Goal: Task Accomplishment & Management: Complete application form

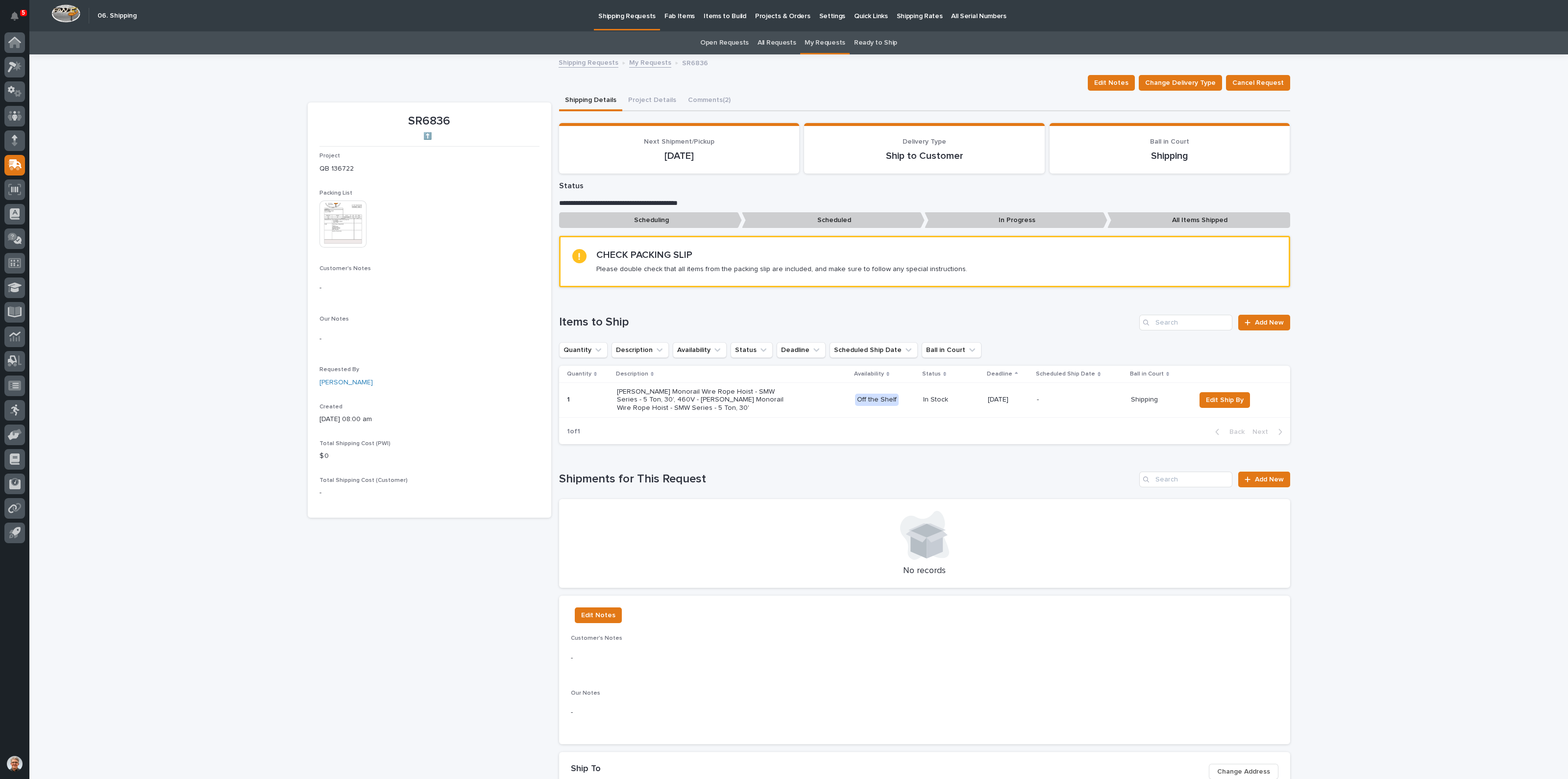
click at [733, 41] on link "Open Requests" at bounding box center [724, 42] width 49 height 23
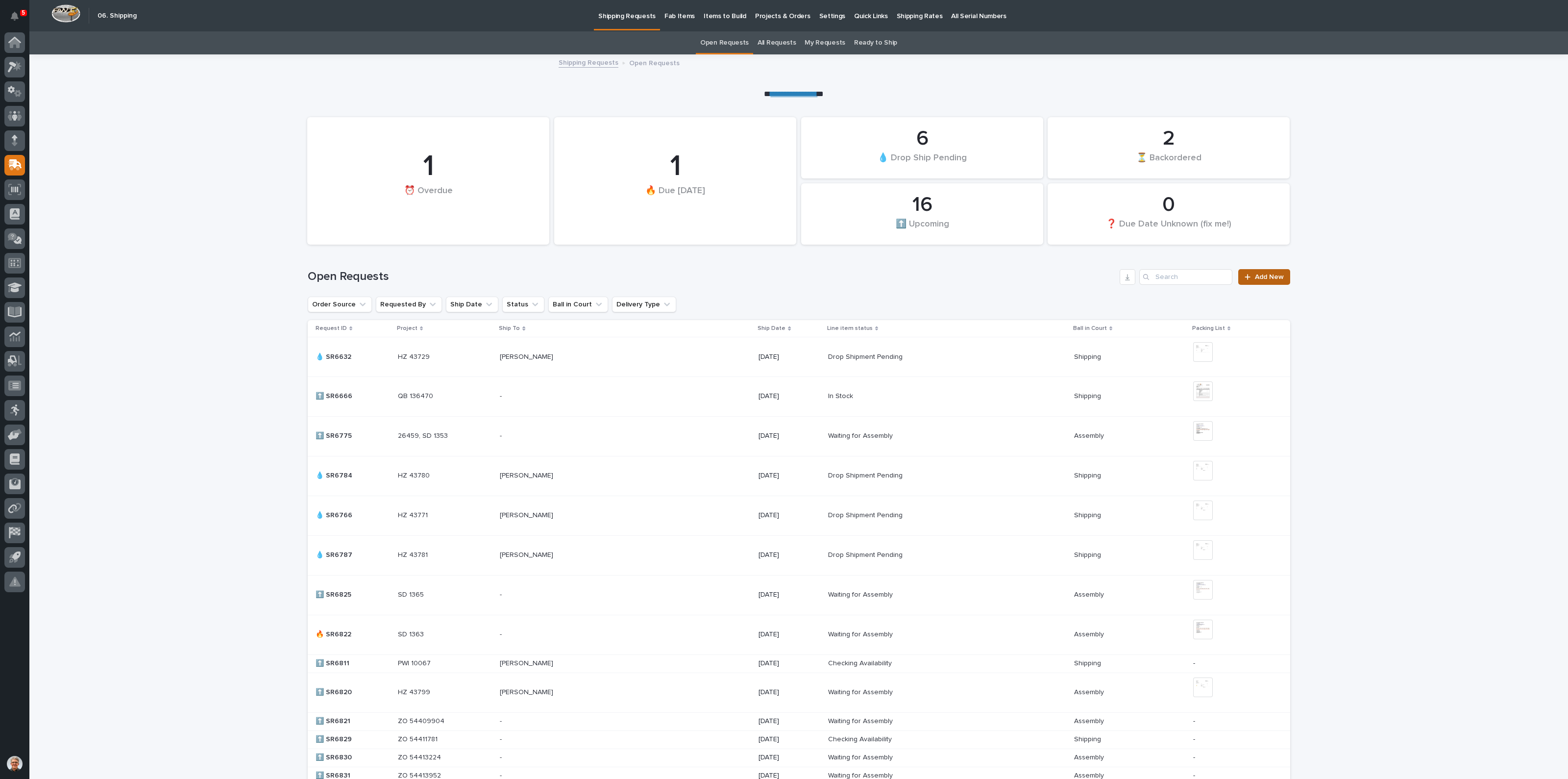
click at [1260, 275] on span "Add New" at bounding box center [1269, 276] width 29 height 6
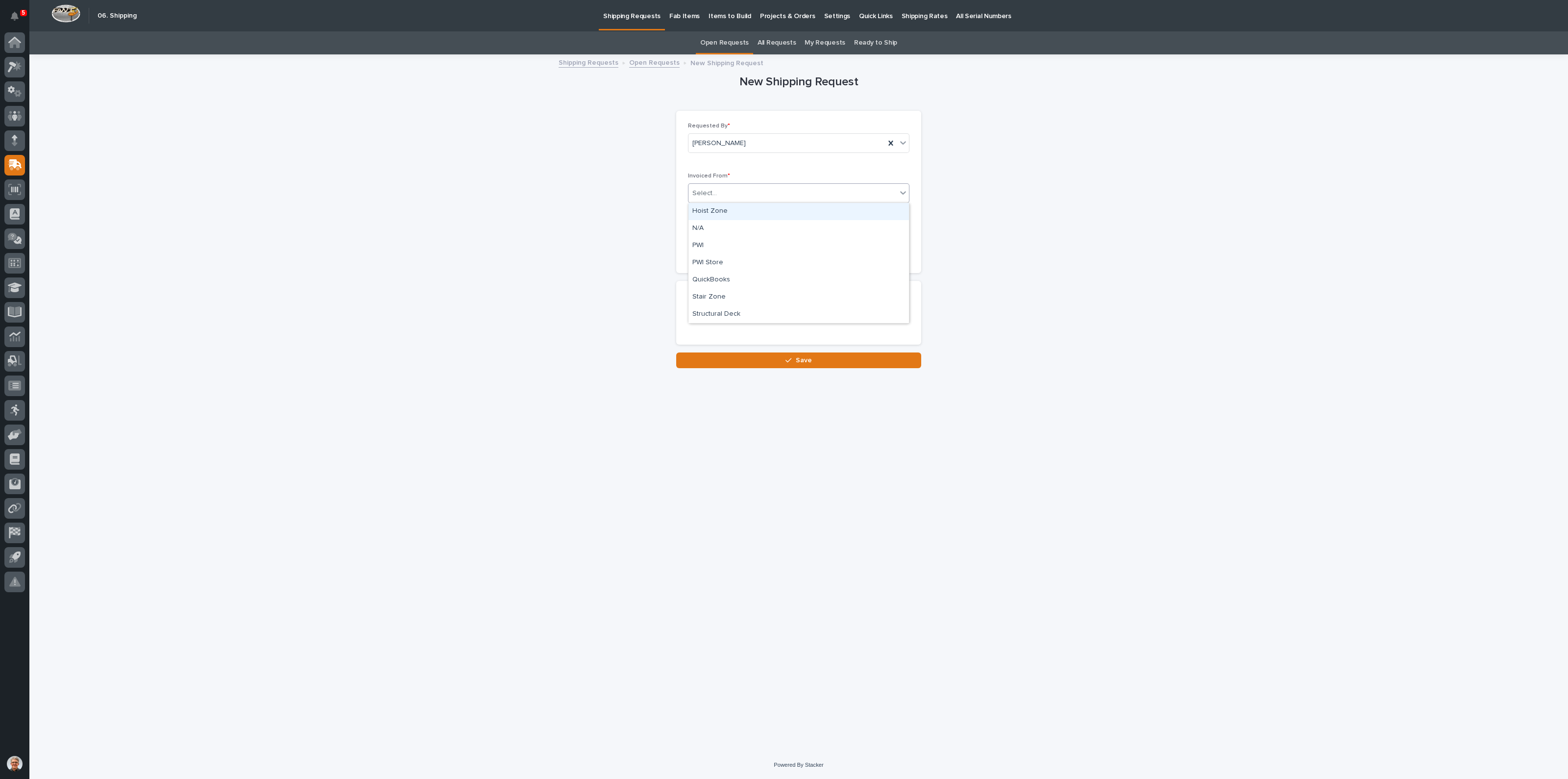
click at [718, 192] on div "Select..." at bounding box center [793, 193] width 208 height 17
click at [710, 277] on div "QuickBooks" at bounding box center [798, 280] width 220 height 17
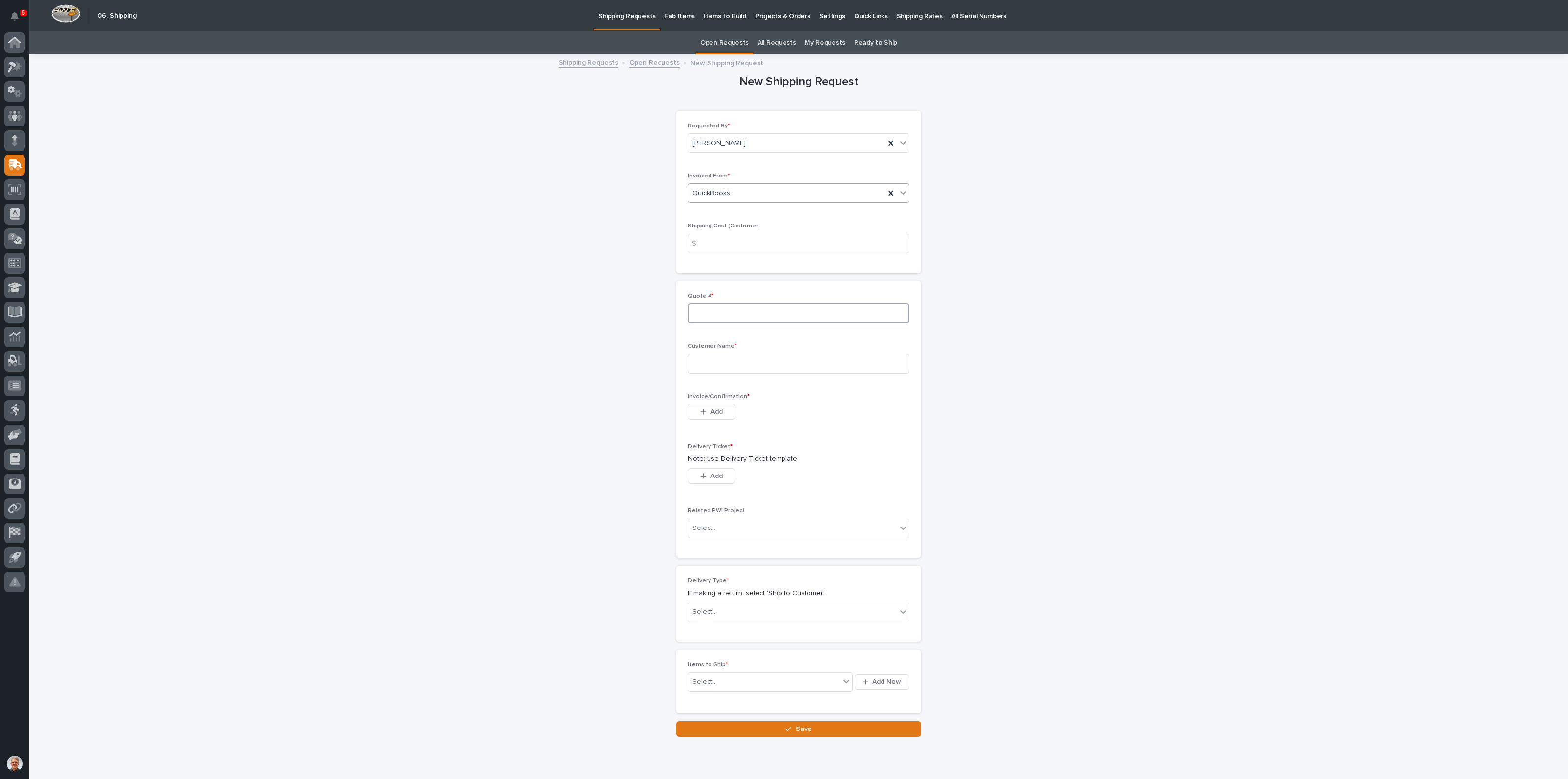
click at [700, 310] on input at bounding box center [798, 312] width 222 height 19
type input "136730"
click at [707, 361] on input at bounding box center [798, 363] width 222 height 19
type input "Axiom Hoist"
click at [703, 409] on div "button" at bounding box center [704, 411] width 10 height 6
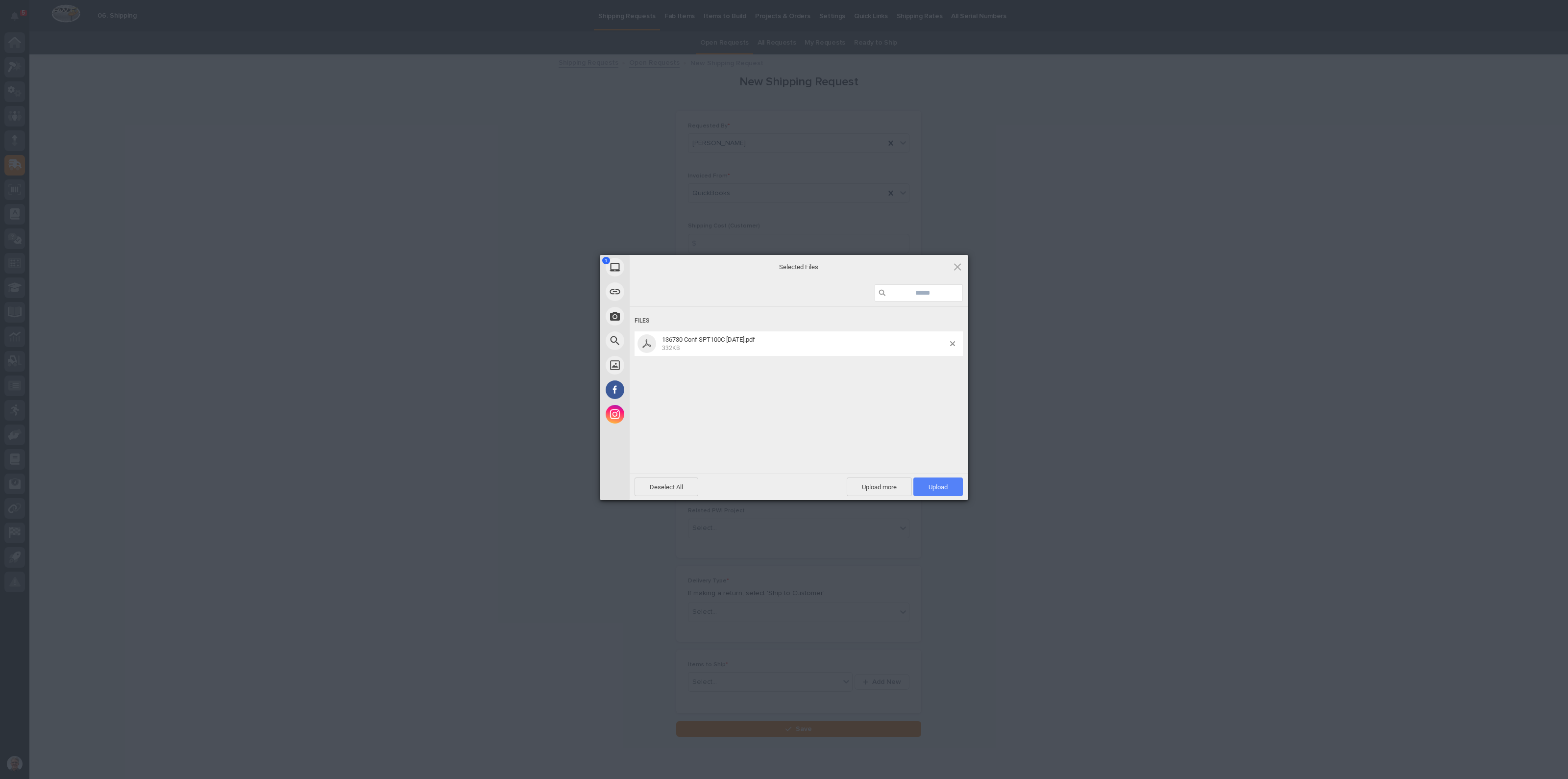
click at [935, 483] on span "Upload 1" at bounding box center [937, 487] width 19 height 7
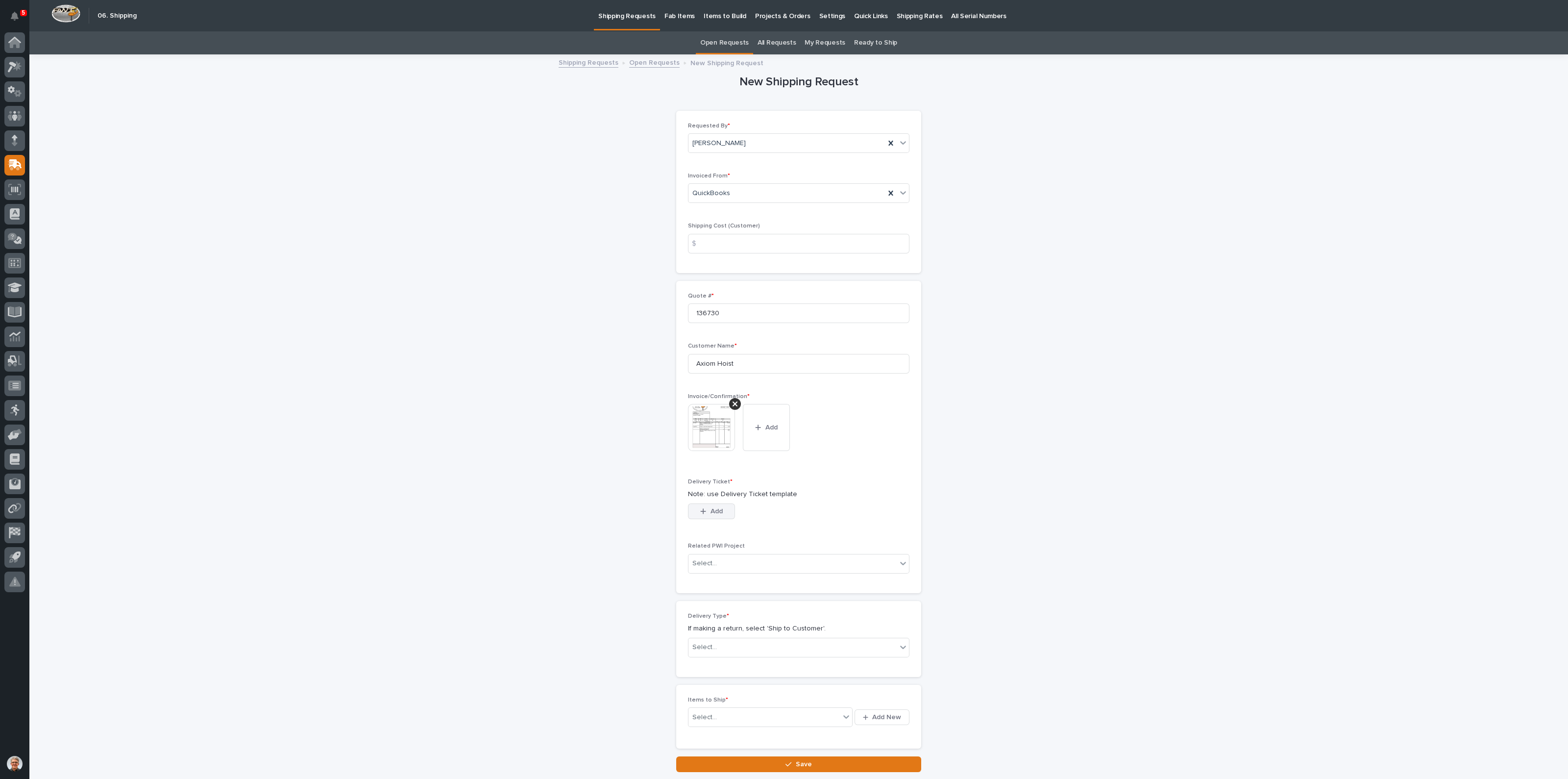
click at [711, 506] on span "Add" at bounding box center [716, 511] width 12 height 9
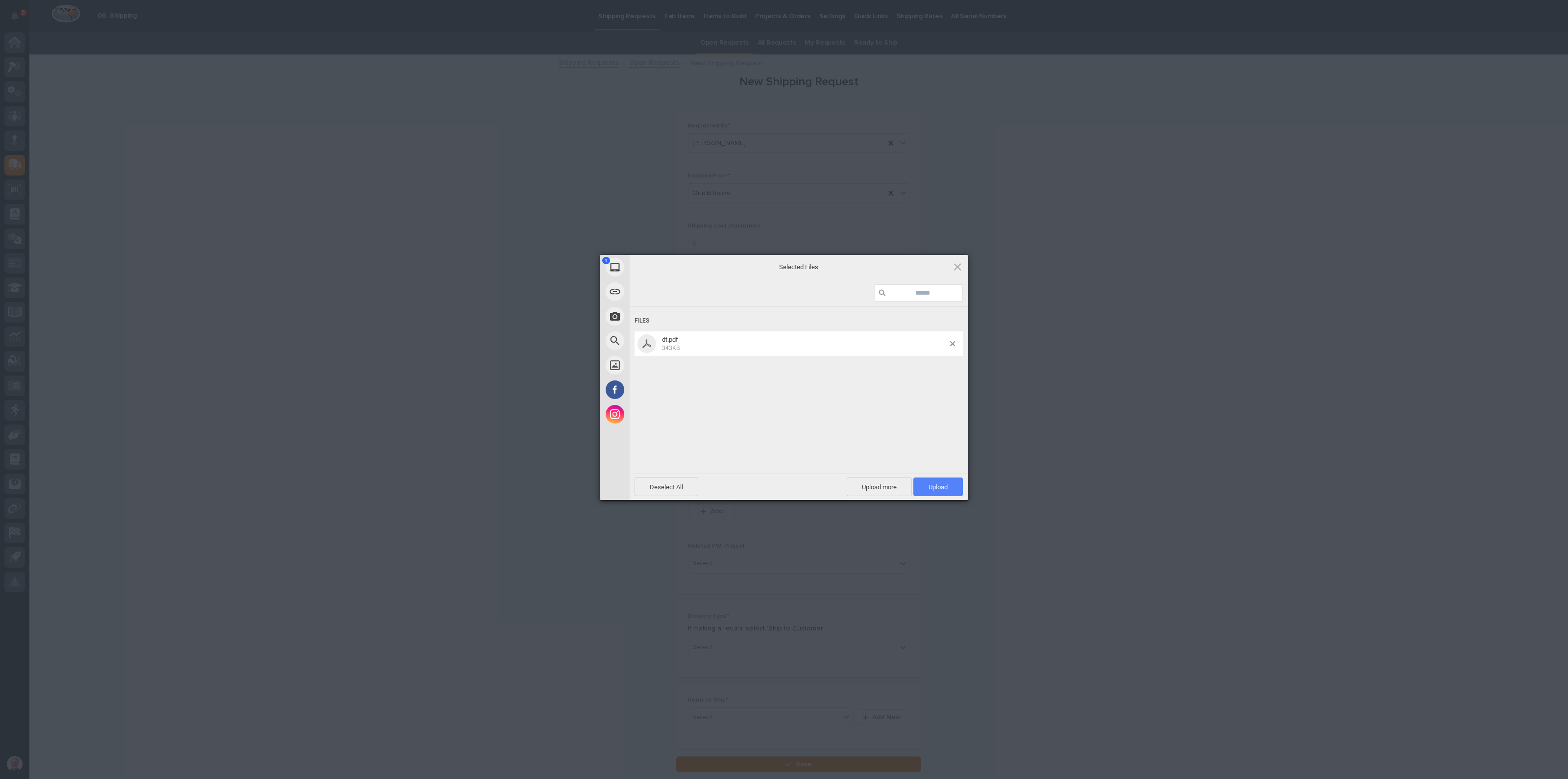
click at [938, 482] on span "Upload 1" at bounding box center [938, 486] width 50 height 18
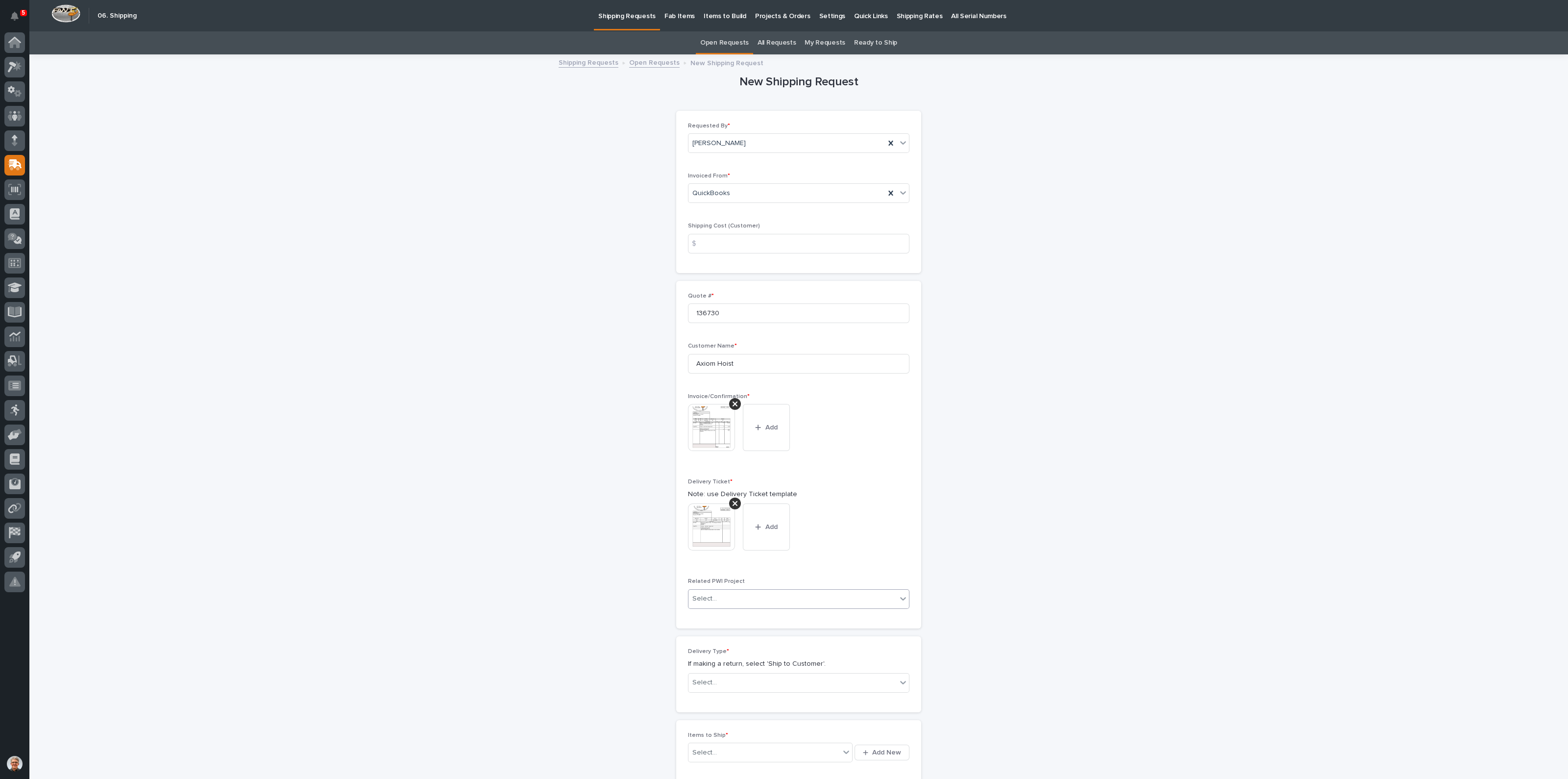
click at [752, 595] on div "Select..." at bounding box center [793, 599] width 208 height 17
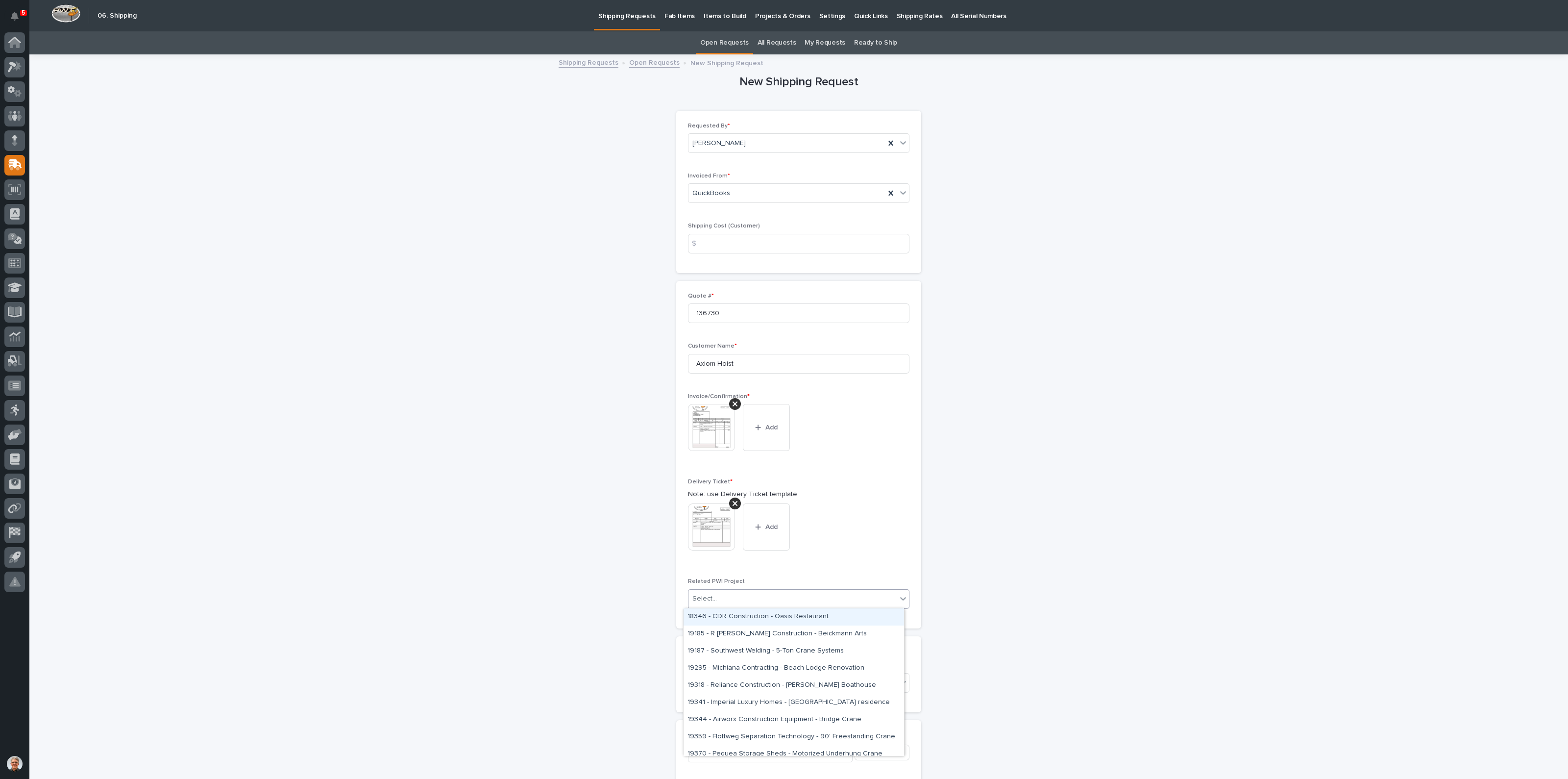
click at [892, 513] on div "This file cannot be opened Download File Add" at bounding box center [798, 531] width 222 height 55
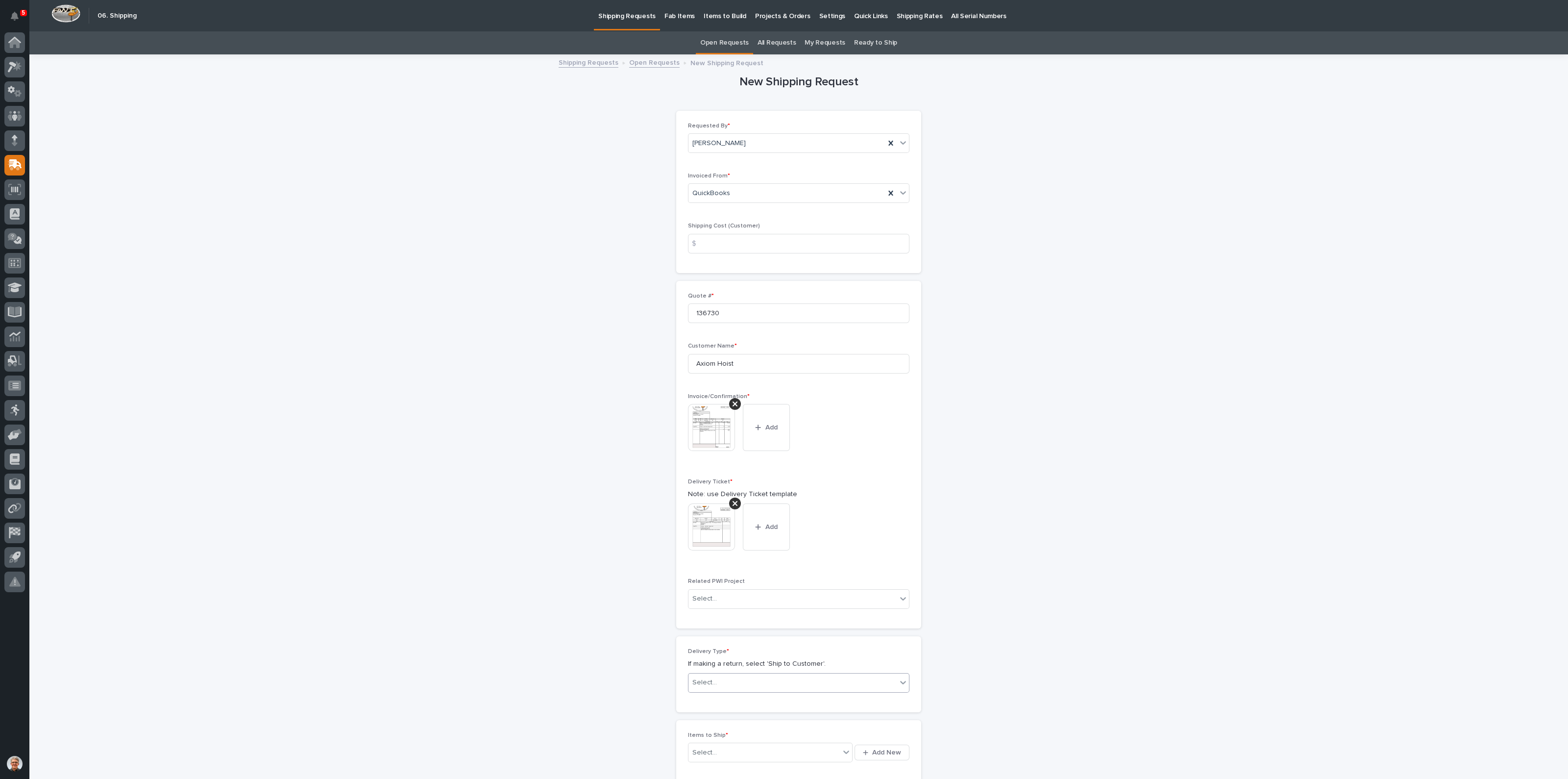
click at [718, 680] on input "text" at bounding box center [718, 682] width 1 height 8
click at [711, 699] on div "Ship to Customer" at bounding box center [793, 700] width 220 height 17
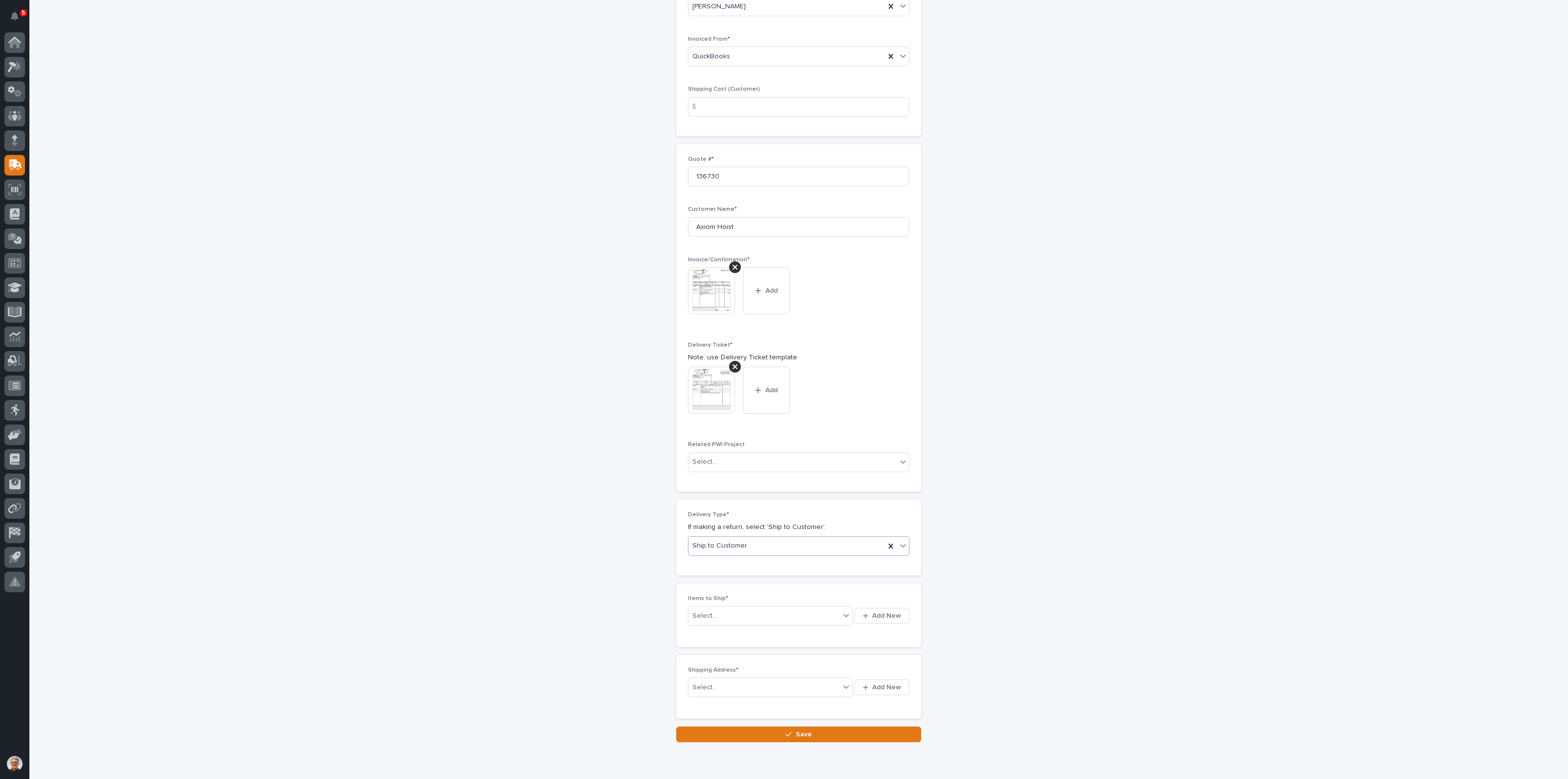
scroll to position [176, 0]
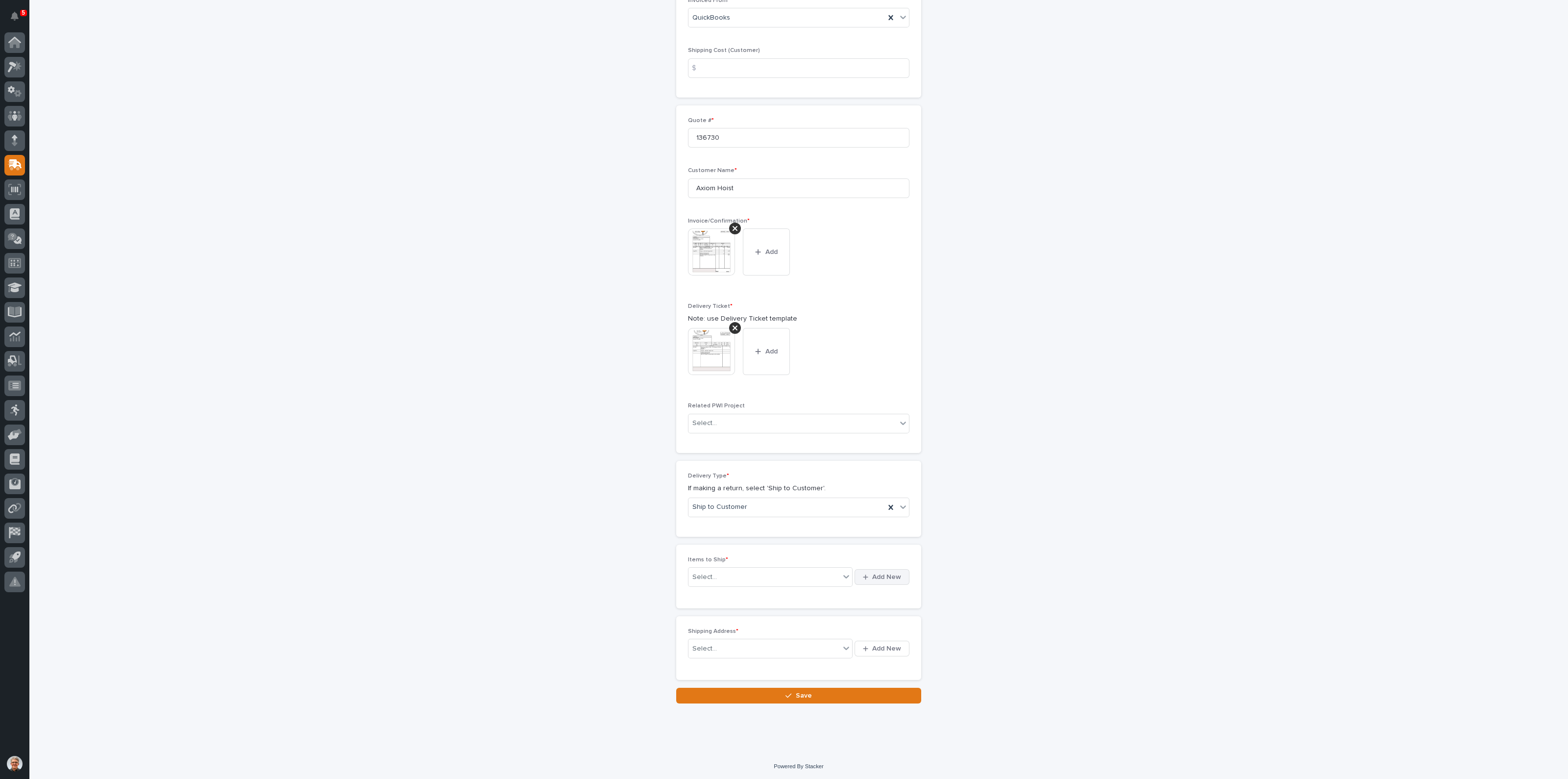
click at [884, 574] on span "Add New" at bounding box center [886, 577] width 29 height 9
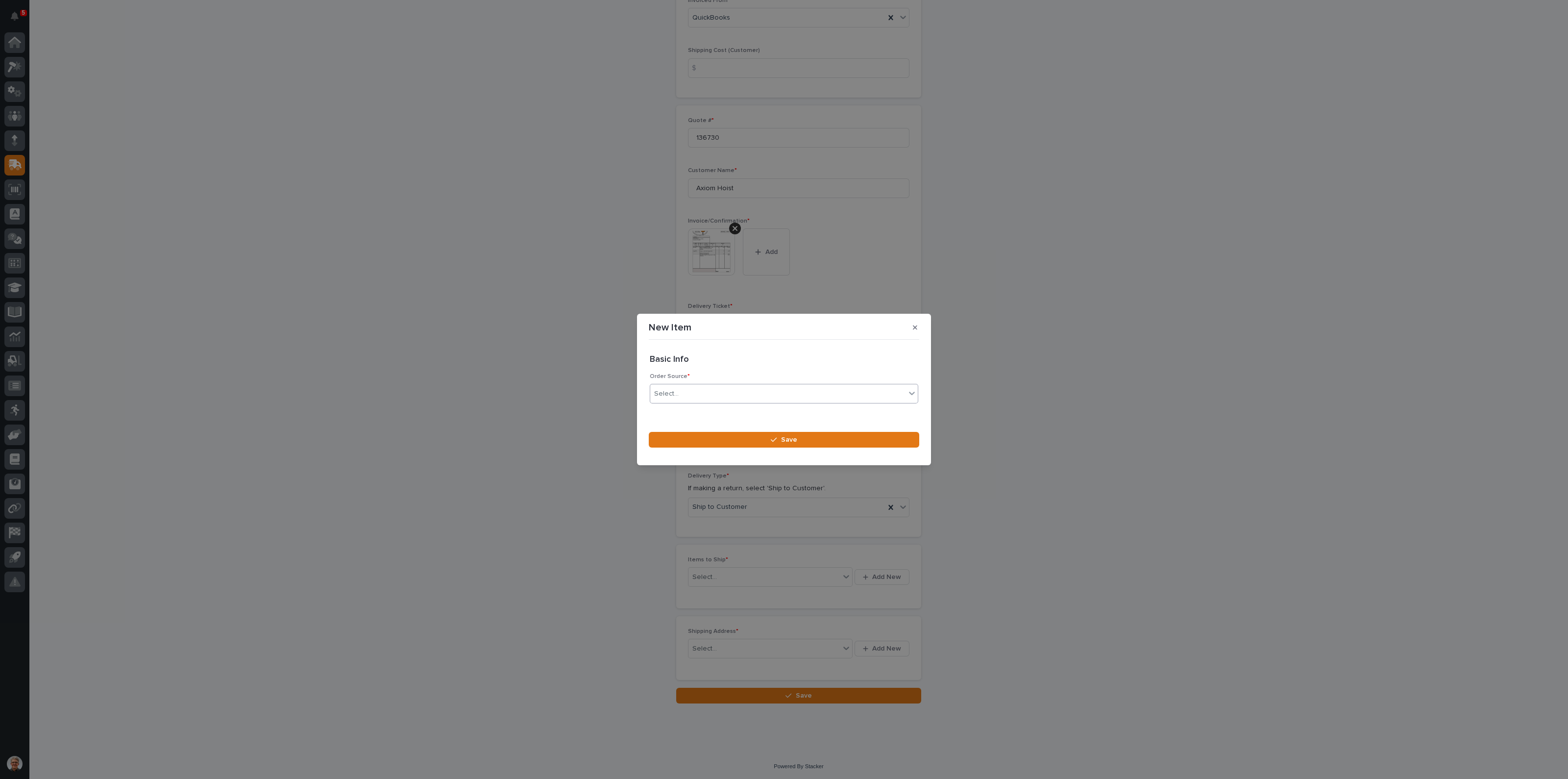
click at [702, 388] on div "Select..." at bounding box center [777, 394] width 255 height 17
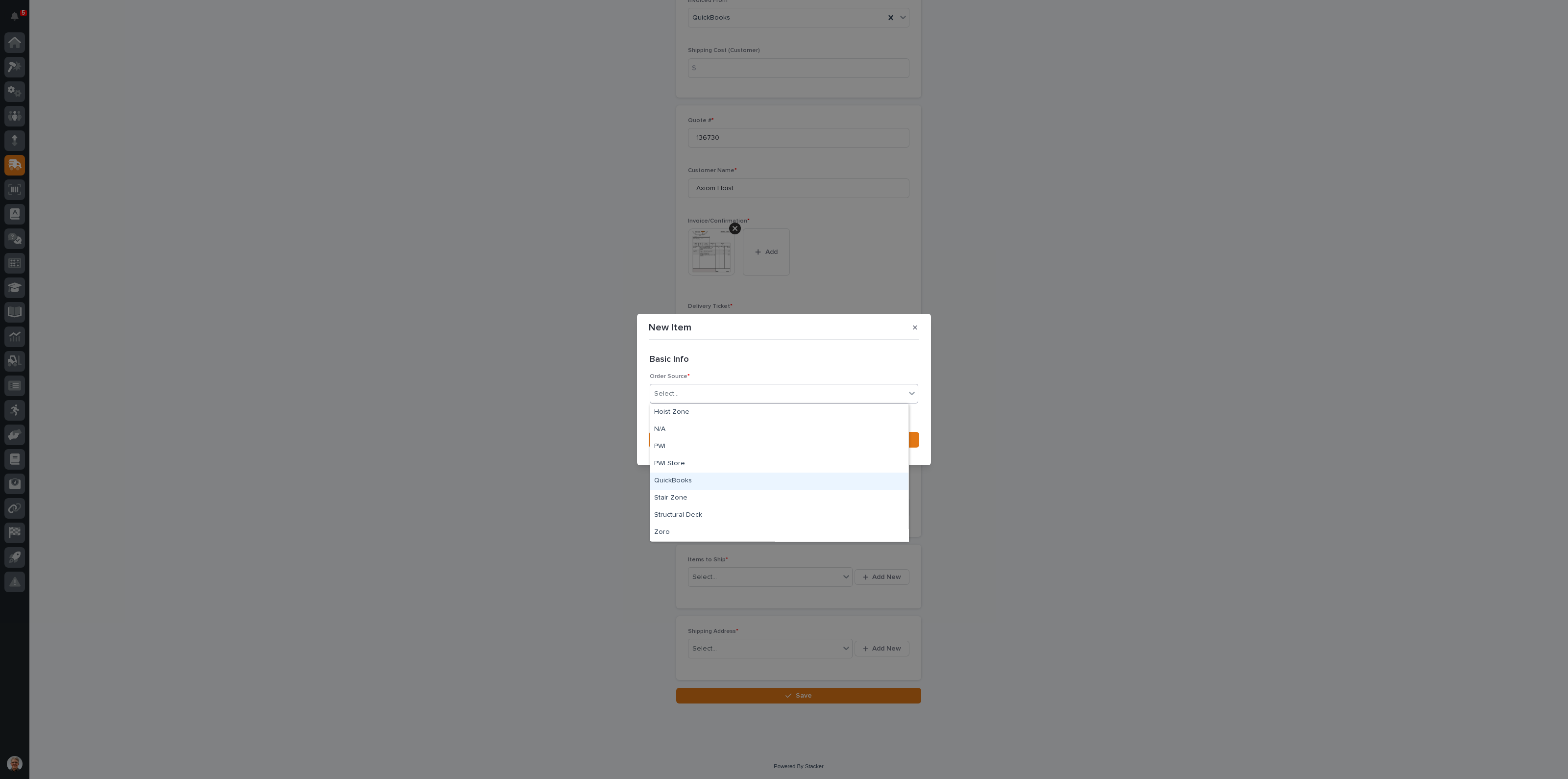
click at [671, 478] on div "QuickBooks" at bounding box center [779, 481] width 258 height 17
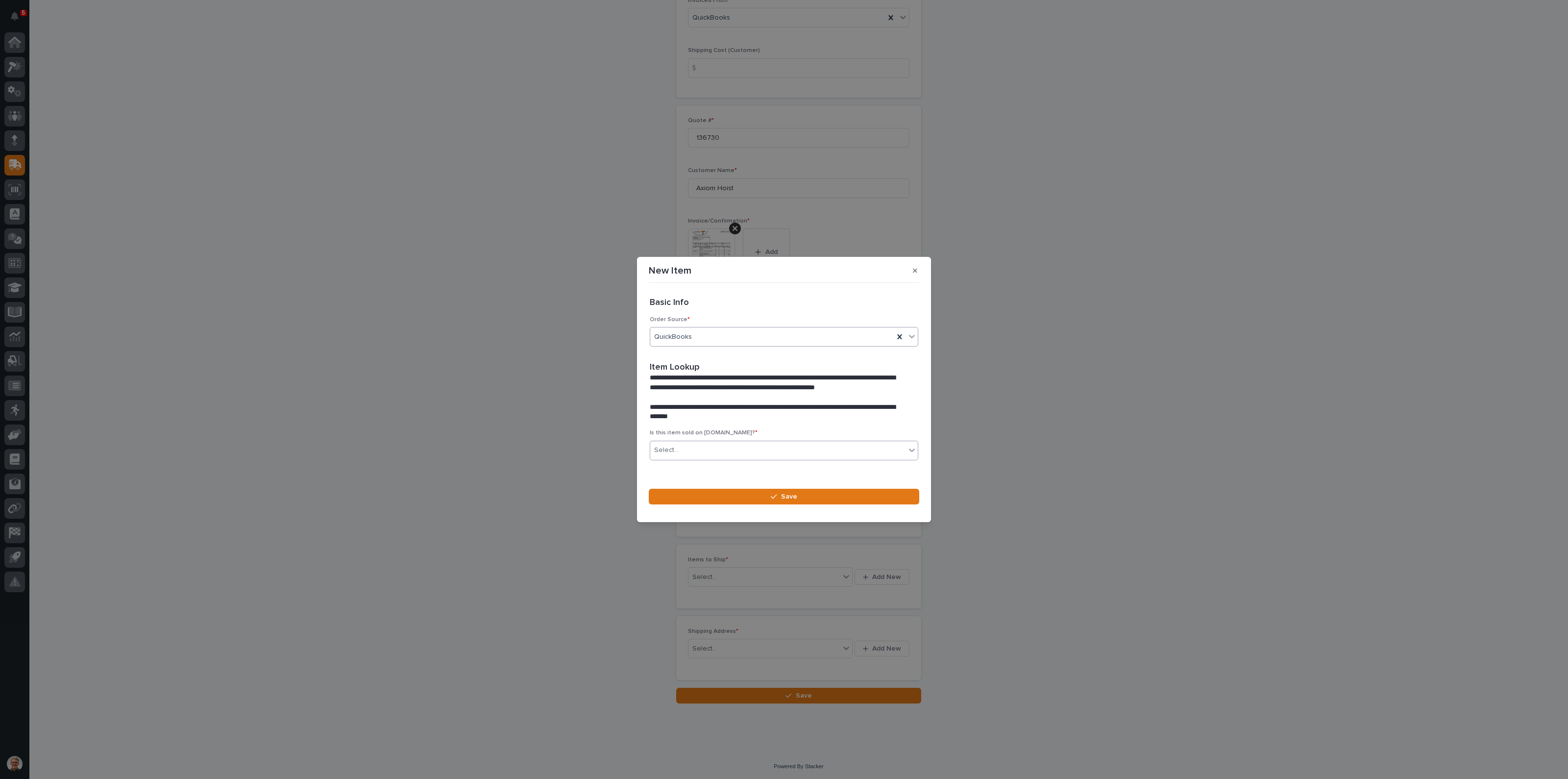
click at [684, 444] on div "Select..." at bounding box center [777, 450] width 255 height 17
click at [675, 466] on div "Yes" at bounding box center [779, 469] width 258 height 17
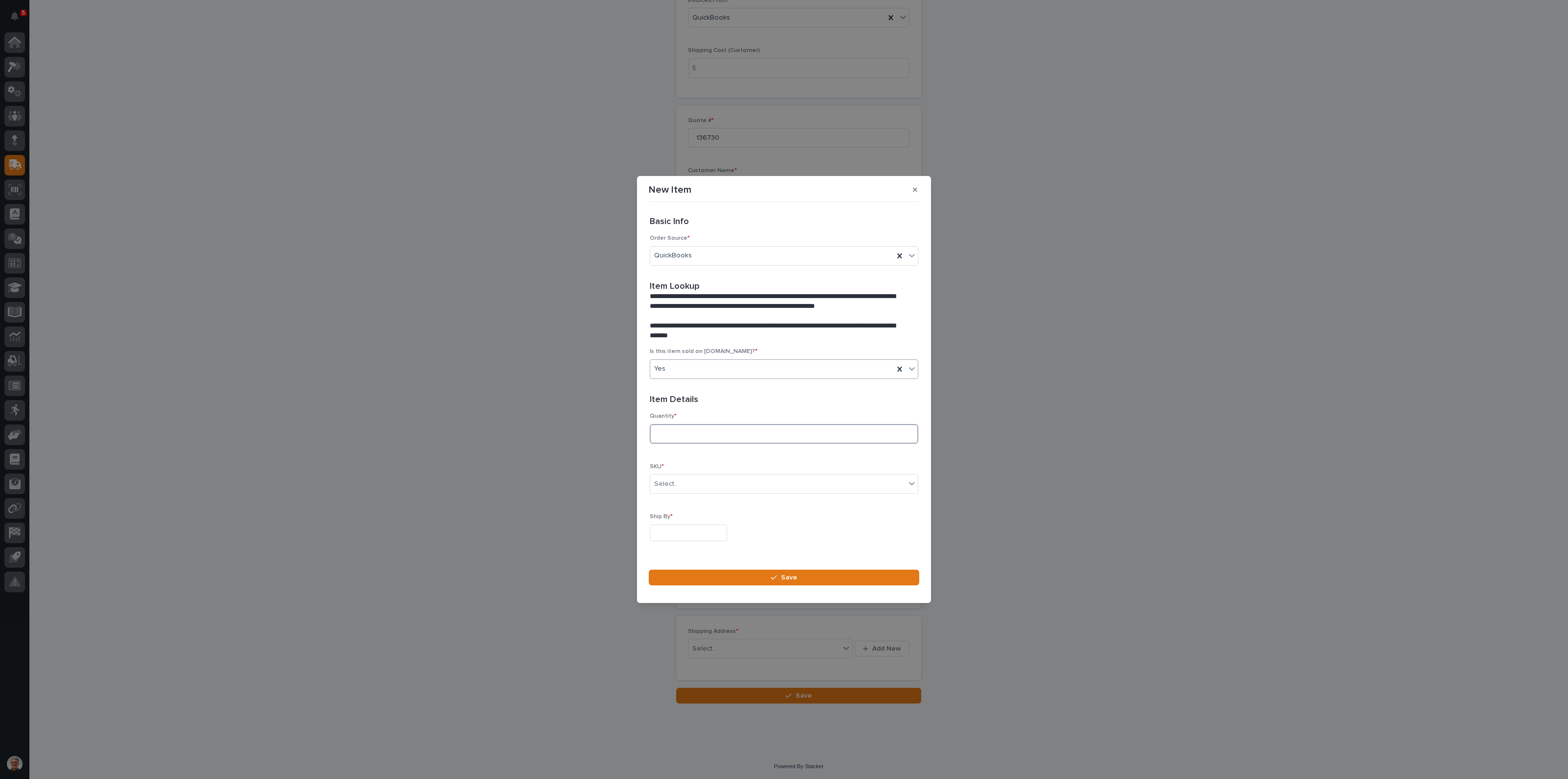
click at [672, 432] on input at bounding box center [784, 433] width 269 height 19
type input "2"
click at [675, 482] on div "Select..." at bounding box center [666, 483] width 25 height 10
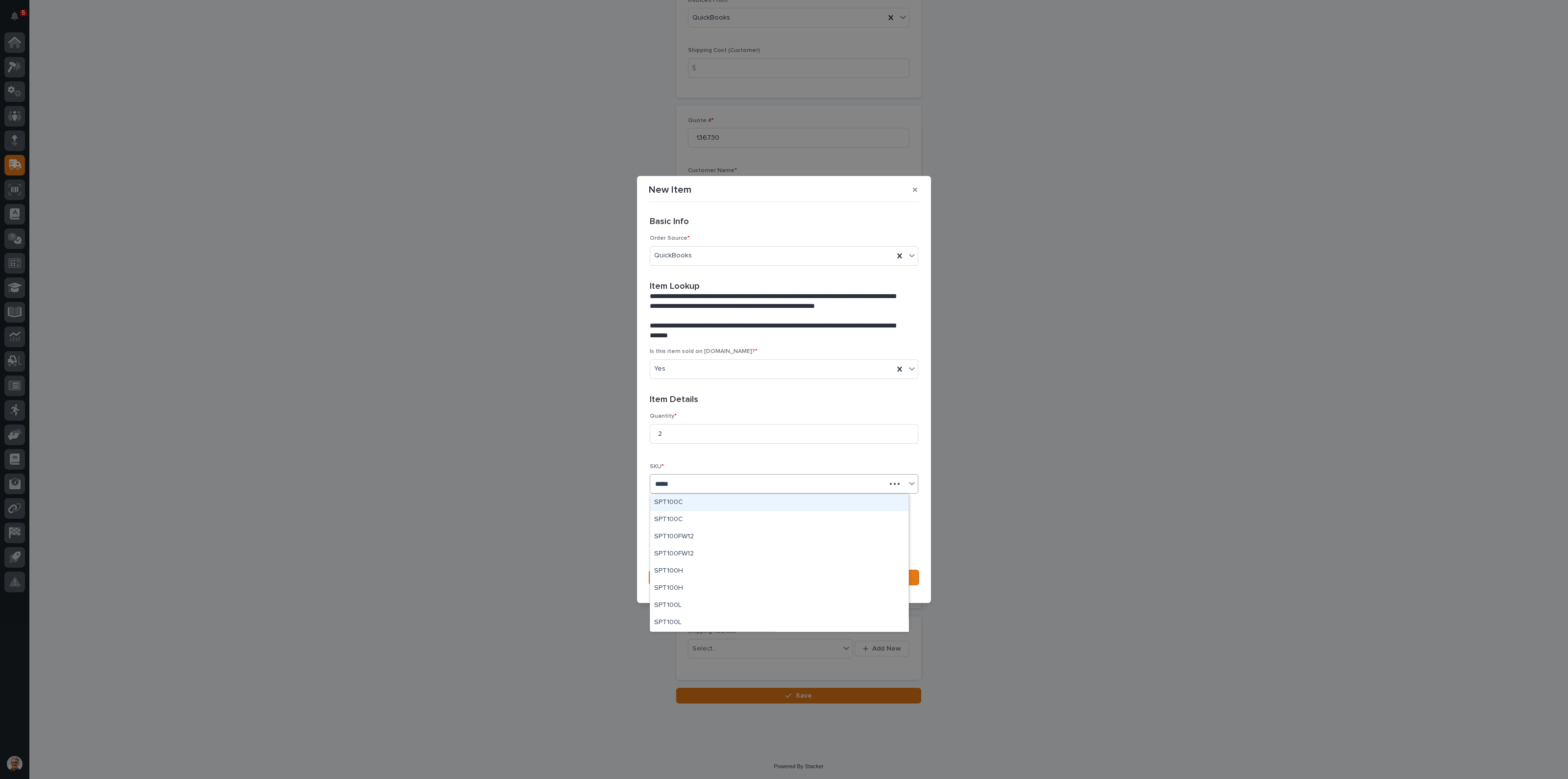
type input "******"
click at [668, 502] on div "SPT100C" at bounding box center [779, 502] width 258 height 17
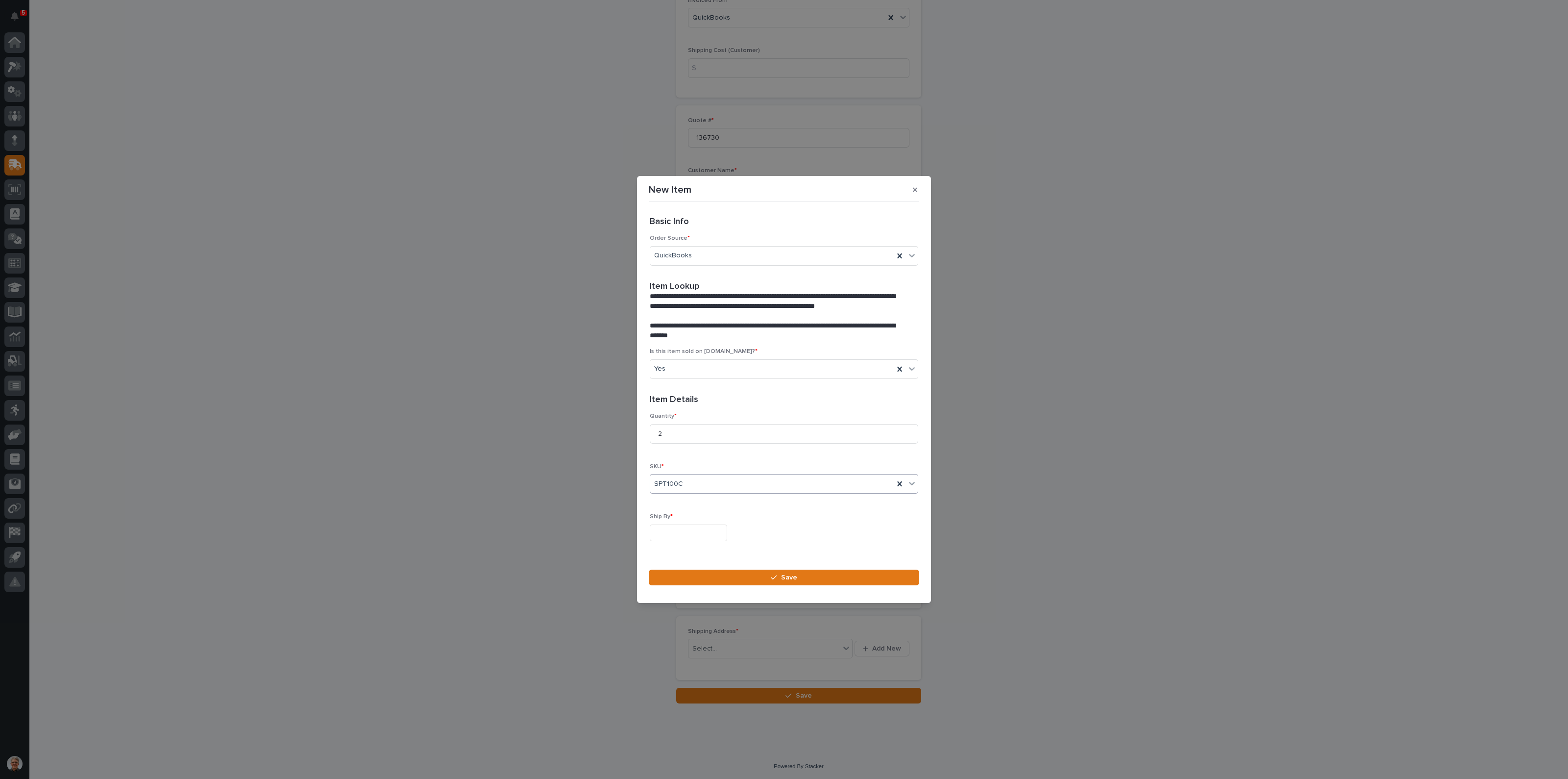
click at [674, 535] on input "text" at bounding box center [689, 532] width 77 height 17
click at [679, 466] on div "20" at bounding box center [682, 468] width 13 height 13
type input "**********"
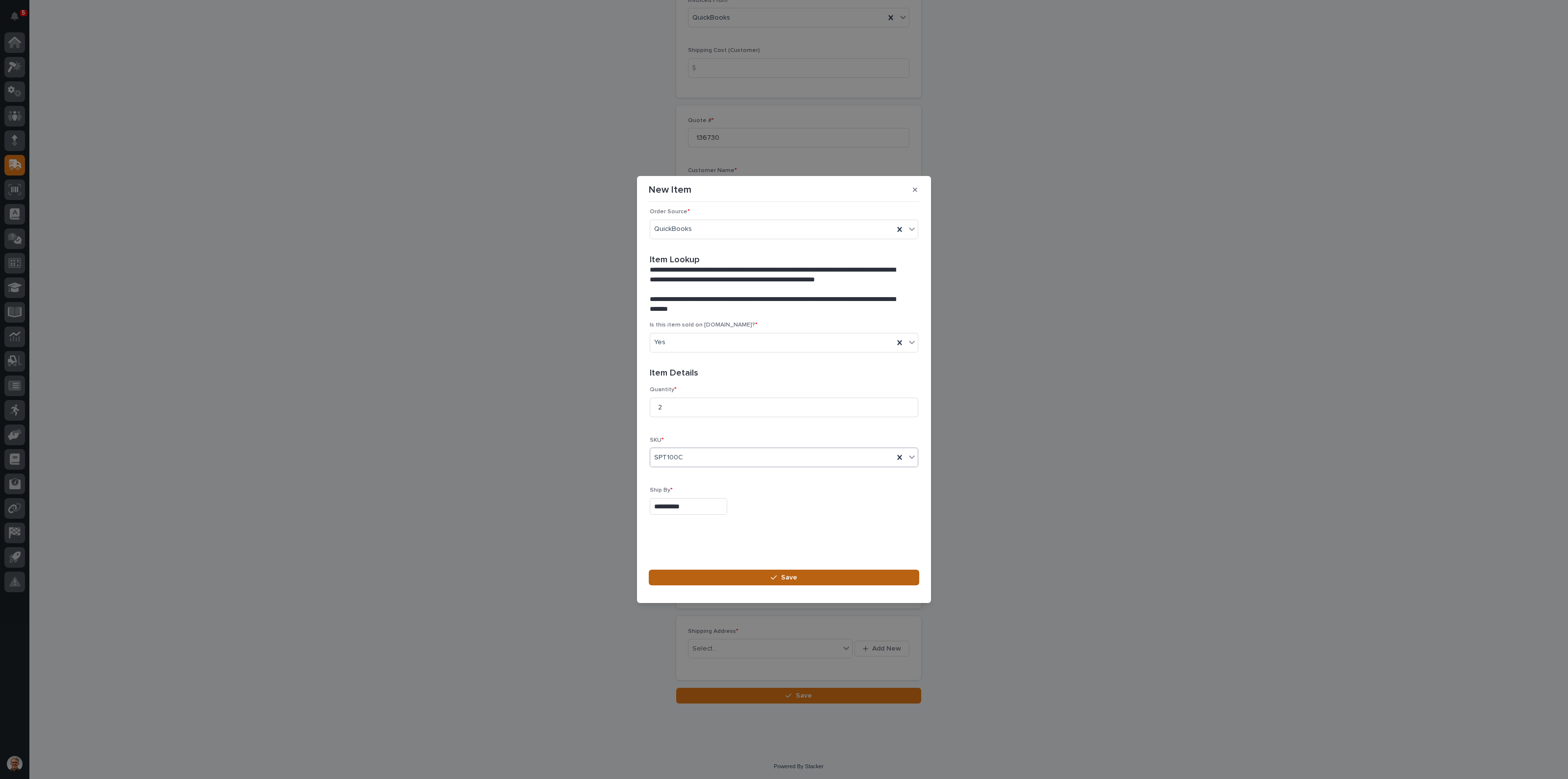
click at [789, 575] on span "Save" at bounding box center [789, 577] width 17 height 9
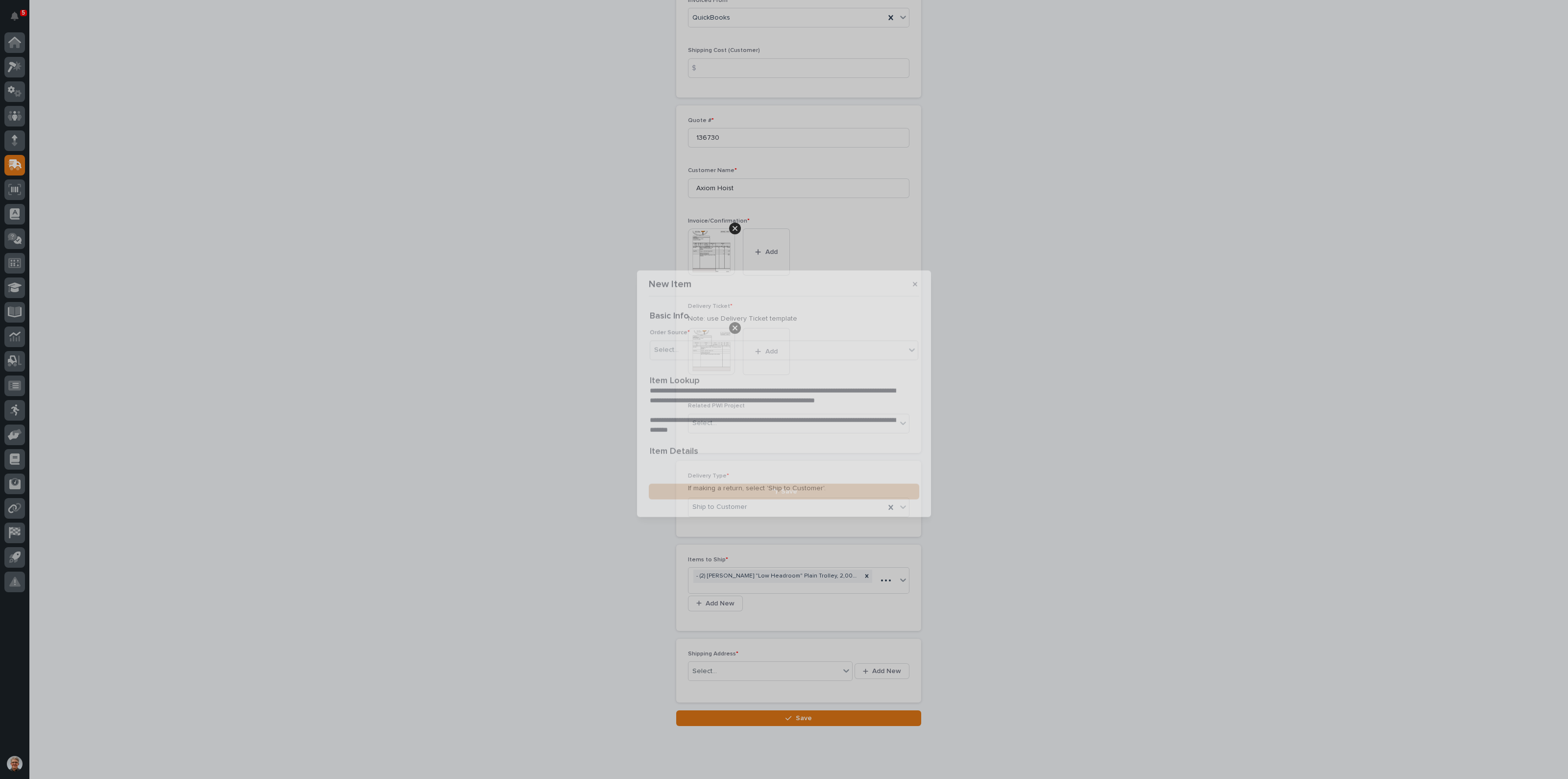
scroll to position [187, 0]
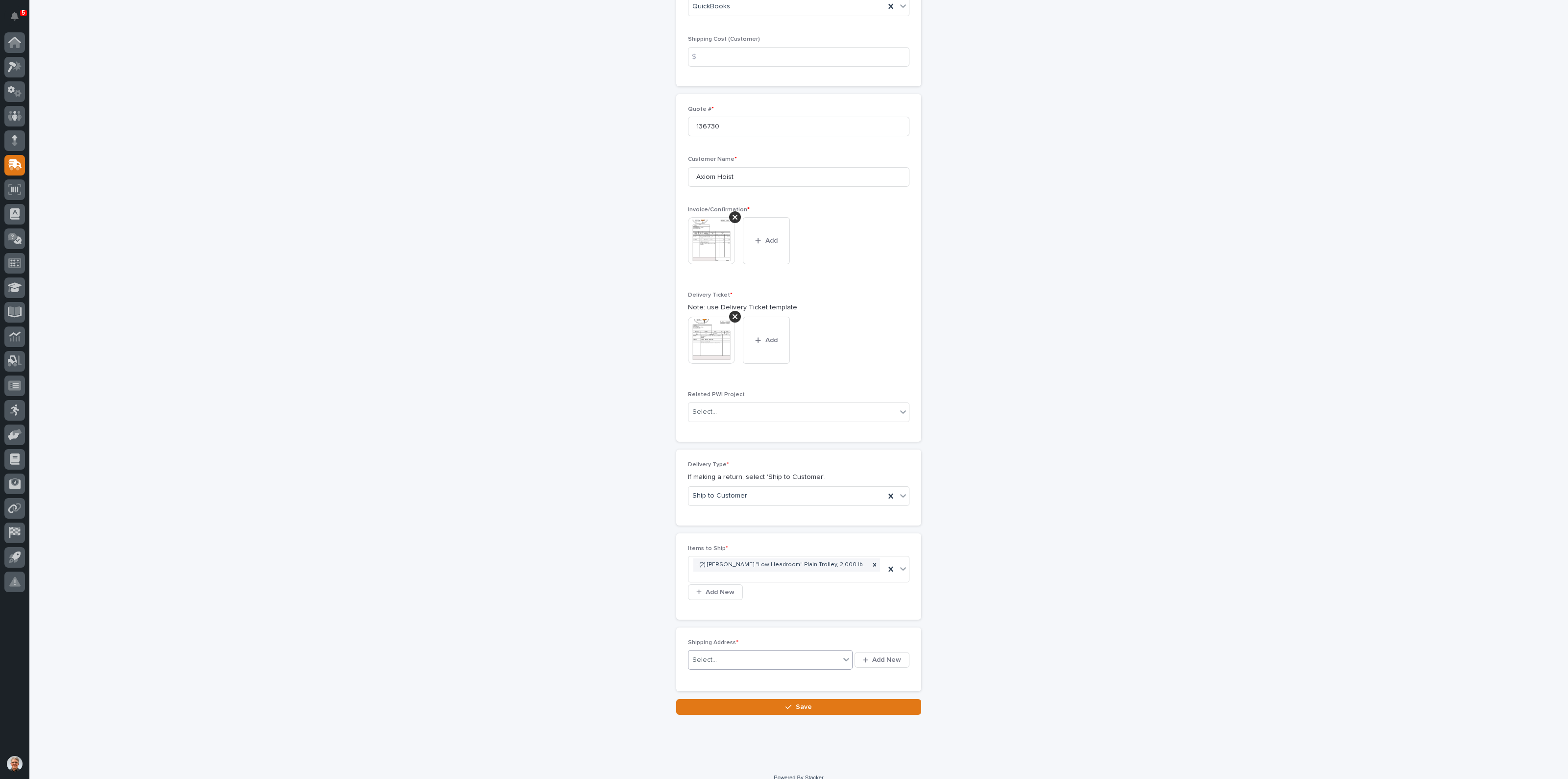
click at [716, 654] on div "Select..." at bounding box center [764, 660] width 151 height 17
type input "*"
type input "*********"
click at [718, 656] on div "Select..." at bounding box center [764, 660] width 151 height 17
type input "*"
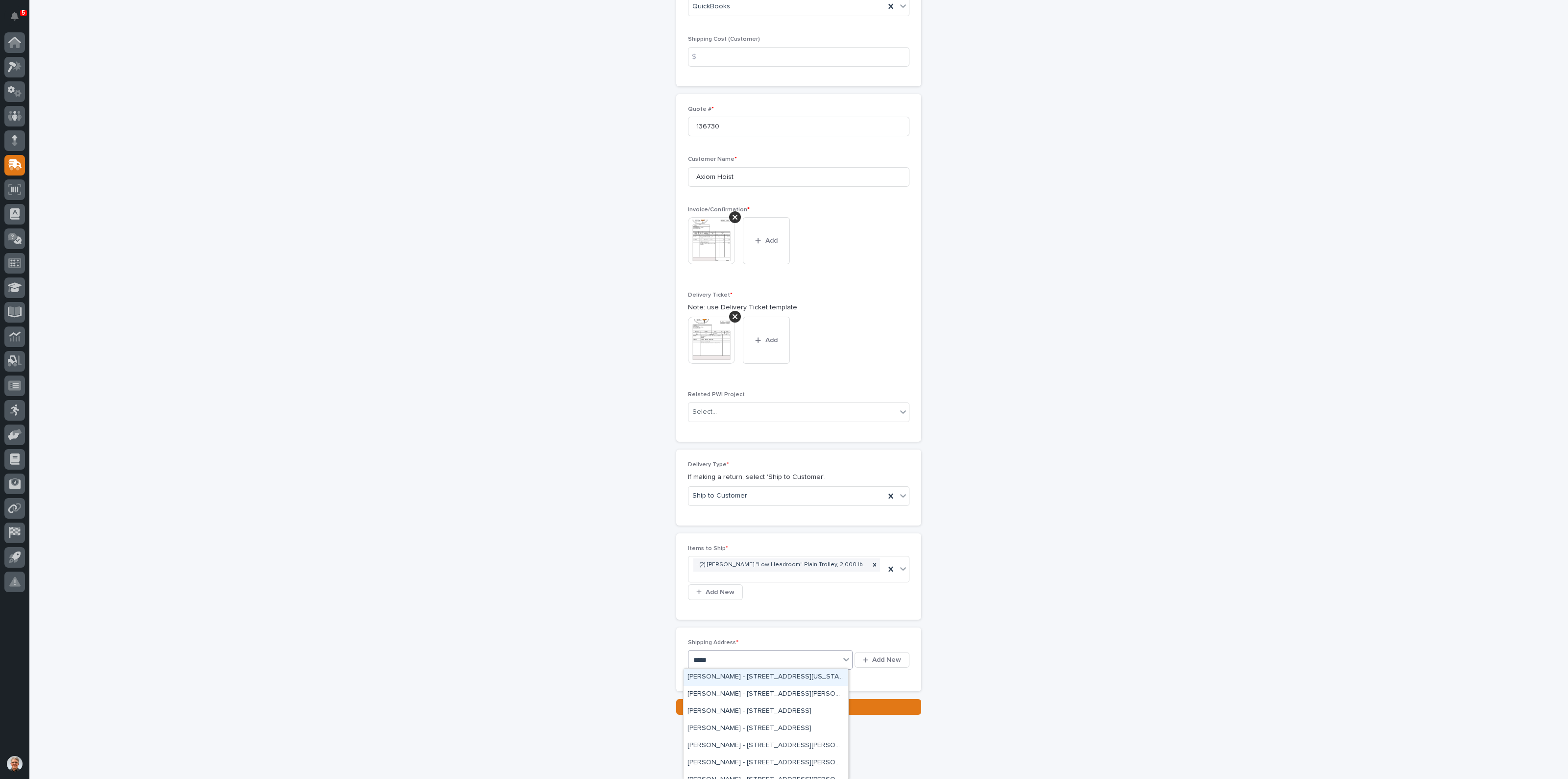
type input "*****"
